Goal: Task Accomplishment & Management: Use online tool/utility

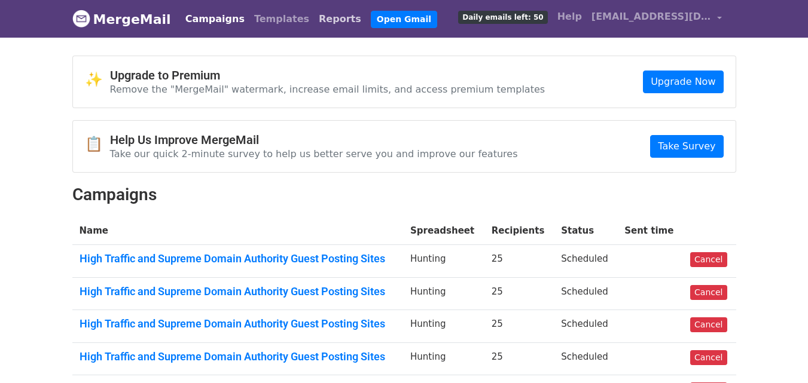
click at [314, 20] on link "Reports" at bounding box center [340, 19] width 52 height 24
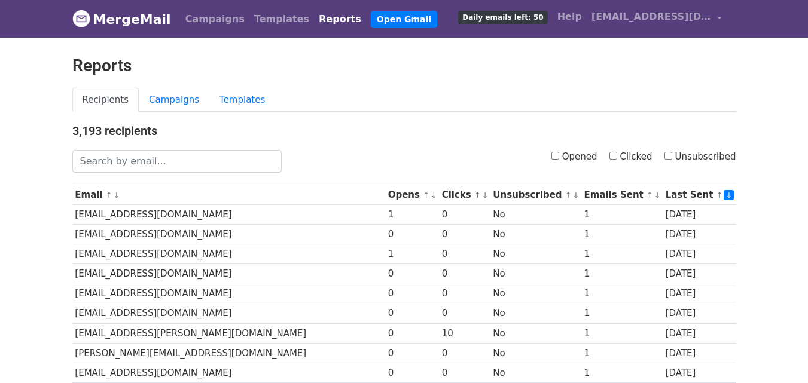
click at [617, 157] on input "Clicked" at bounding box center [614, 156] width 8 height 8
checkbox input "true"
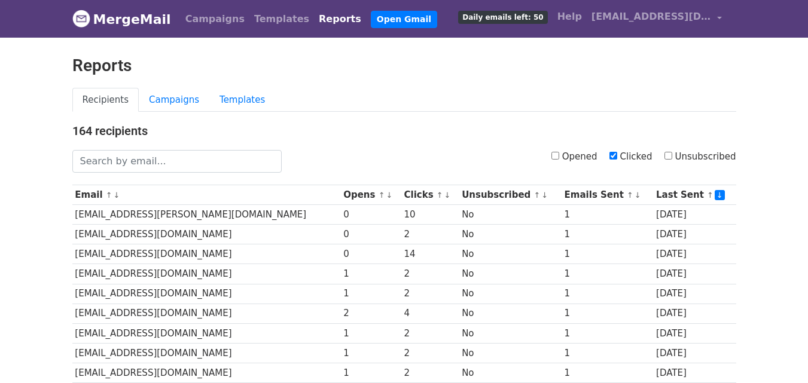
scroll to position [591, 0]
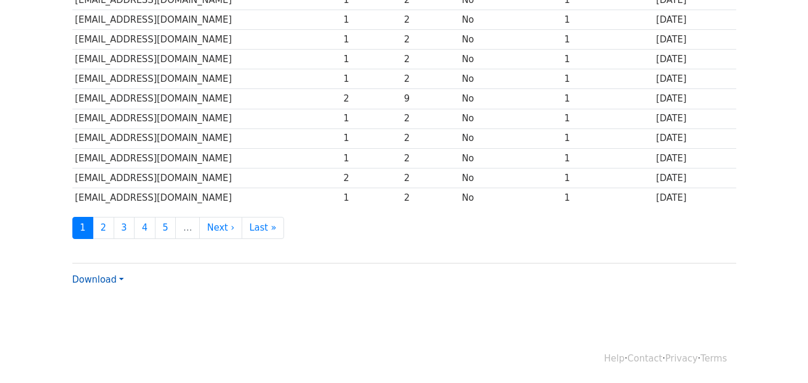
click at [105, 281] on link "Download" at bounding box center [97, 280] width 51 height 11
click at [108, 303] on link "CSV" at bounding box center [120, 302] width 95 height 19
